Goal: Transaction & Acquisition: Purchase product/service

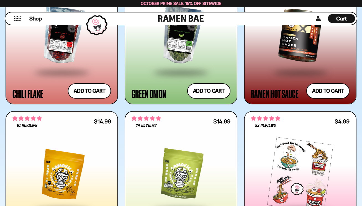
scroll to position [1657, 0]
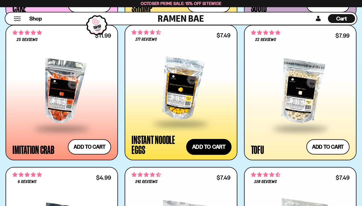
click at [218, 146] on button "Add to cart Add ― Regular price $7.49 Regular price Sale price $7.49 Unit price…" at bounding box center [208, 147] width 45 height 16
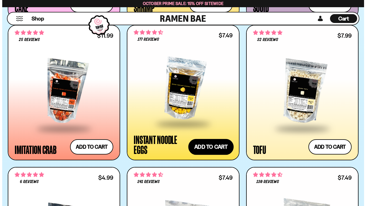
scroll to position [894, 0]
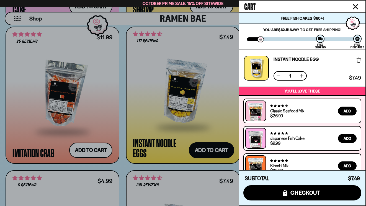
click at [354, 9] on icon "Close cart" at bounding box center [355, 6] width 5 height 5
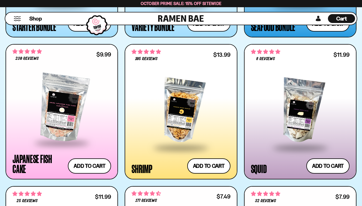
scroll to position [727, 0]
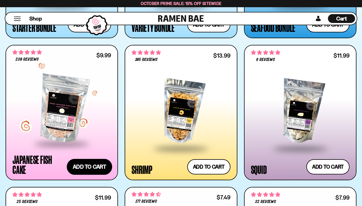
click at [98, 165] on button "Add to cart Add ― Regular price $9.99 Regular price Sale price $9.99 Unit price…" at bounding box center [89, 167] width 45 height 16
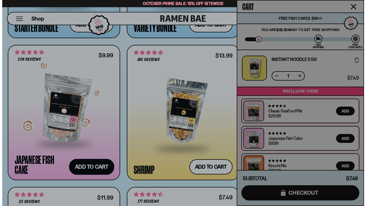
scroll to position [731, 0]
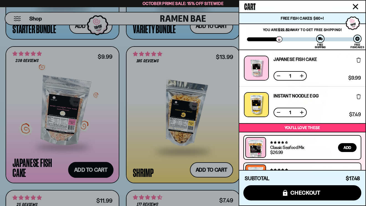
click at [356, 7] on icon "Close cart" at bounding box center [355, 6] width 5 height 5
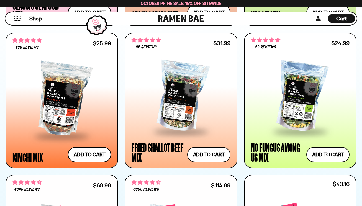
scroll to position [454, 0]
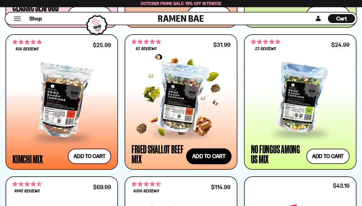
click at [220, 155] on button "Add to cart Add ― Regular price $31.99 Regular price Sale price $31.99 Unit pri…" at bounding box center [208, 156] width 45 height 16
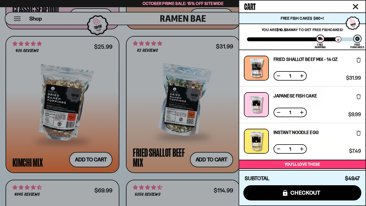
click at [358, 7] on icon "Close cart" at bounding box center [356, 7] width 6 height 6
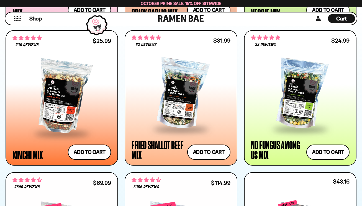
scroll to position [457, 0]
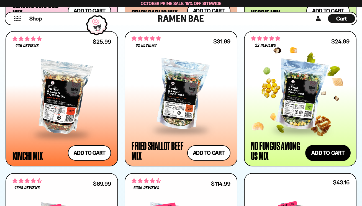
click at [325, 150] on button "Add to cart Add ― Regular price $24.99 Regular price Sale price $24.99 Unit pri…" at bounding box center [327, 153] width 45 height 16
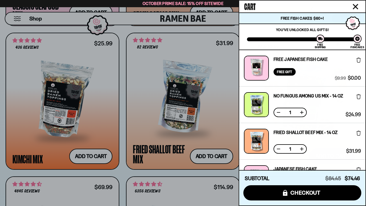
click at [358, 8] on icon "Close cart" at bounding box center [355, 6] width 5 height 5
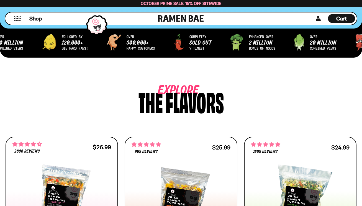
scroll to position [207, 0]
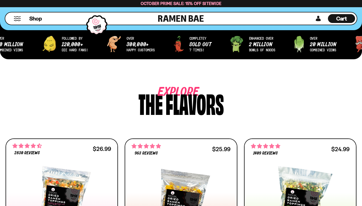
click at [342, 20] on span "Cart" at bounding box center [341, 18] width 11 height 7
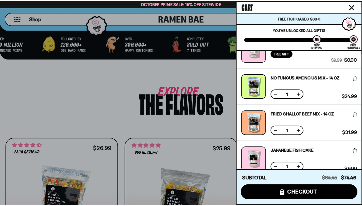
scroll to position [0, 0]
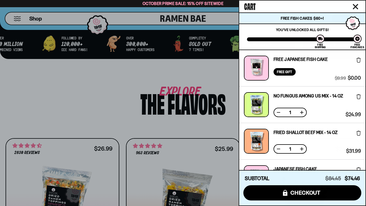
click at [356, 7] on icon "Close cart" at bounding box center [356, 7] width 6 height 6
